Goal: Task Accomplishment & Management: Use online tool/utility

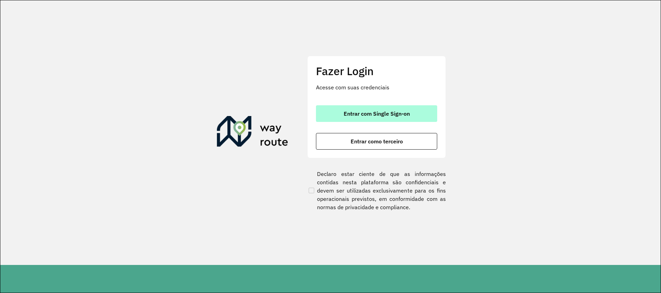
click at [378, 113] on span "Entrar com Single Sign-on" at bounding box center [377, 114] width 66 height 6
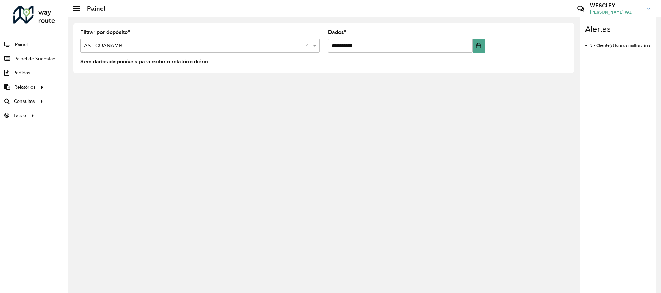
click at [205, 46] on input "text" at bounding box center [193, 46] width 219 height 8
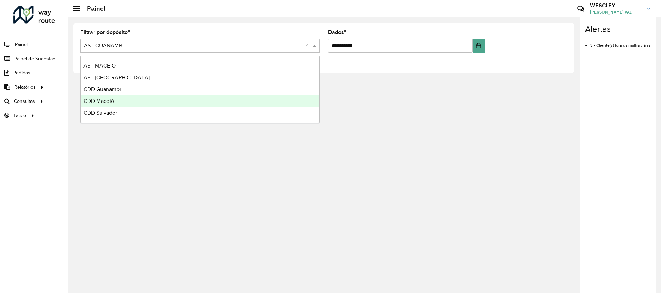
click at [170, 100] on div "CDD Maceió" at bounding box center [200, 101] width 239 height 12
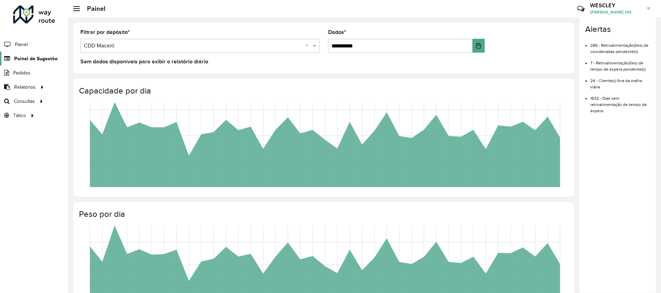
click at [31, 63] on link "Painel de Sugestão" at bounding box center [29, 59] width 58 height 14
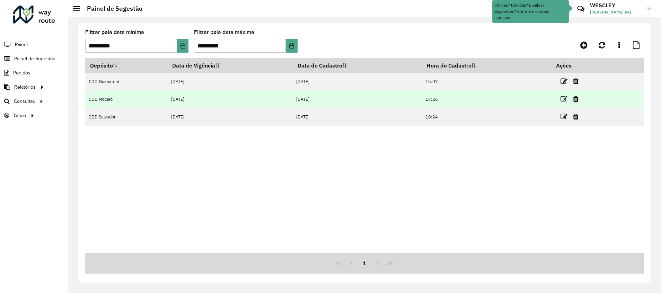
click at [122, 103] on td "CDD Maceió" at bounding box center [126, 99] width 83 height 18
click at [566, 98] on icon at bounding box center [564, 99] width 7 height 7
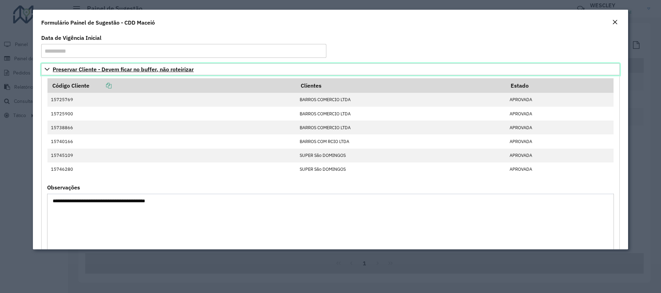
click at [48, 69] on icon at bounding box center [47, 70] width 6 height 6
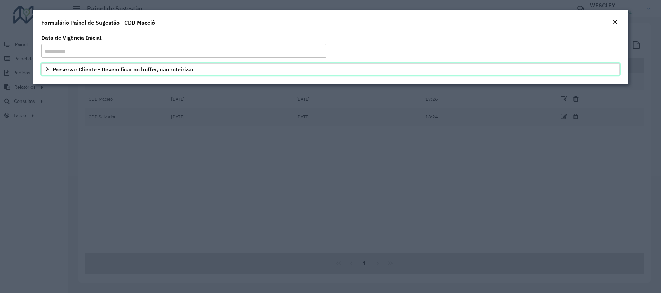
click at [48, 69] on icon at bounding box center [47, 69] width 3 height 5
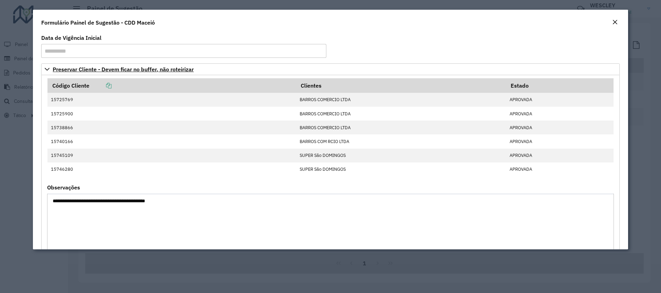
click at [618, 20] on button "Fechar" at bounding box center [615, 22] width 10 height 9
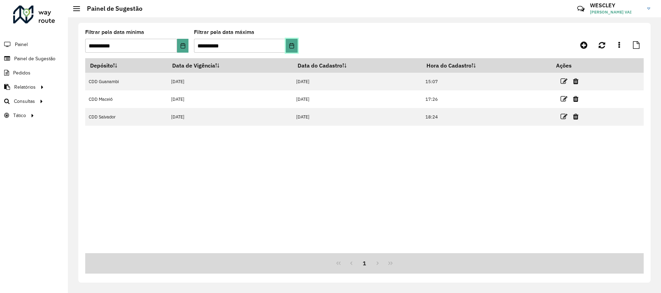
click at [291, 48] on icon "Escolha a data" at bounding box center [291, 46] width 5 height 6
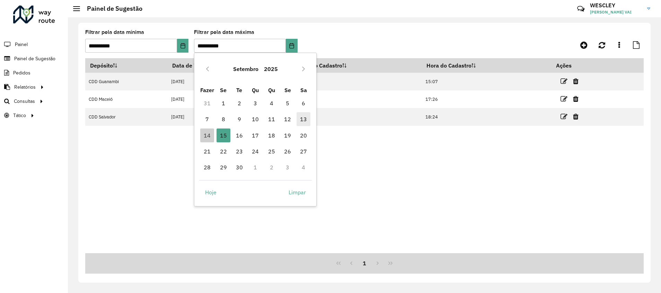
click at [305, 122] on font "13" at bounding box center [303, 119] width 7 height 8
type input "**********"
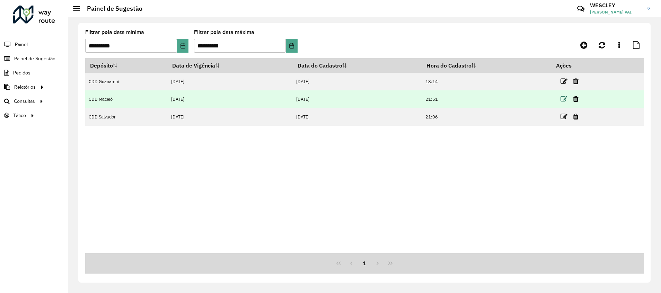
click at [564, 99] on icon at bounding box center [564, 99] width 7 height 7
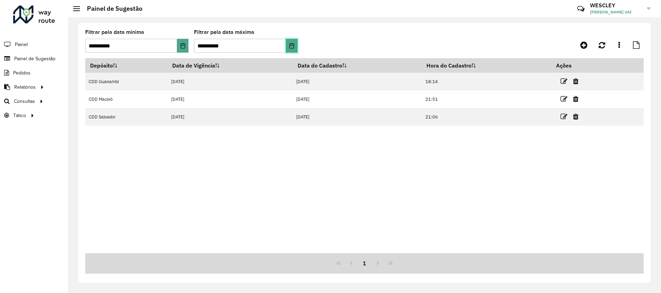
click at [295, 48] on button "Escolha a data" at bounding box center [291, 46] width 11 height 14
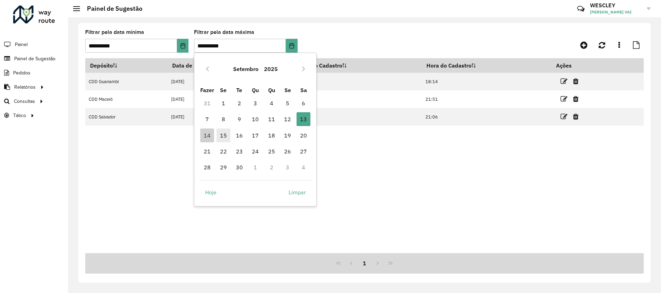
click at [224, 136] on font "15" at bounding box center [223, 135] width 7 height 8
type input "**********"
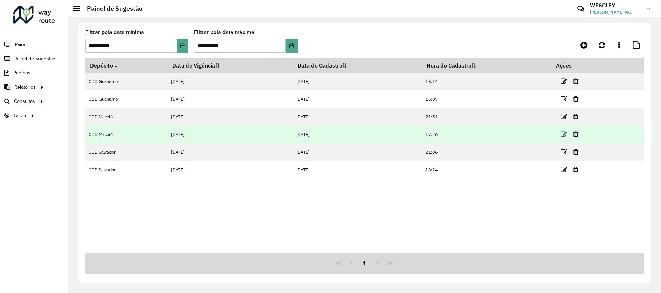
click at [566, 135] on icon at bounding box center [564, 134] width 7 height 7
